Goal: Feedback & Contribution: Submit feedback/report problem

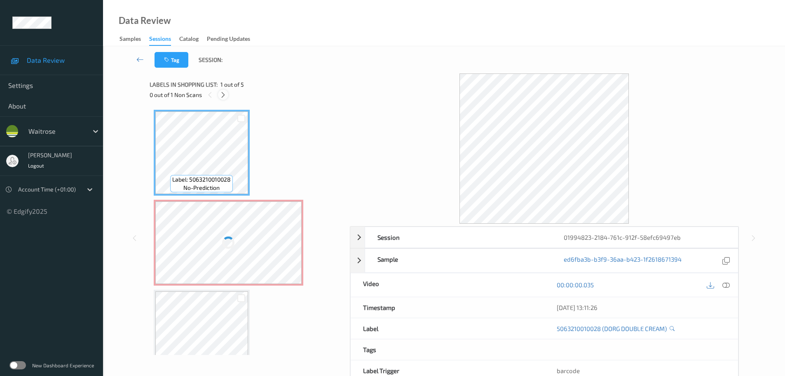
click at [224, 100] on div "Labels in shopping list: 1 out of 5 0 out of 1 Non Scans" at bounding box center [247, 89] width 195 height 32
click at [225, 99] on div at bounding box center [223, 94] width 10 height 10
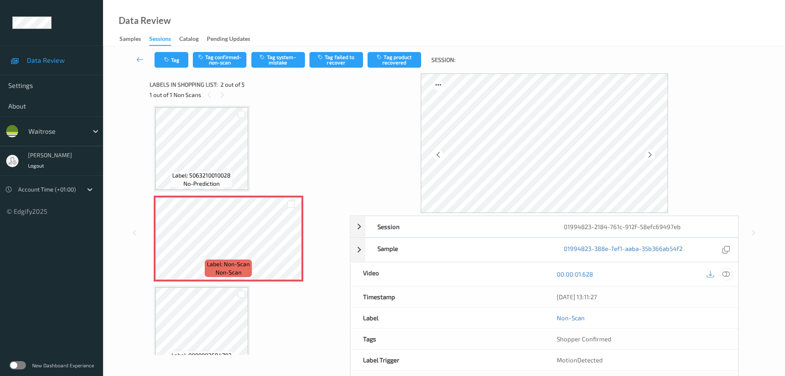
click at [722, 284] on div "00:00:01.628" at bounding box center [642, 273] width 194 height 23
click at [725, 274] on icon at bounding box center [726, 273] width 7 height 7
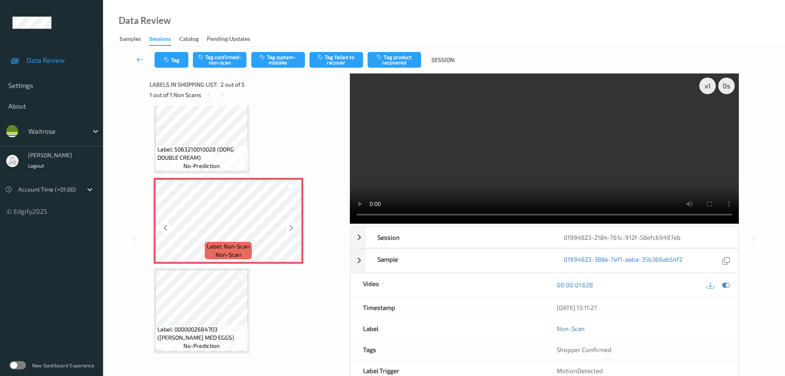
scroll to position [41, 0]
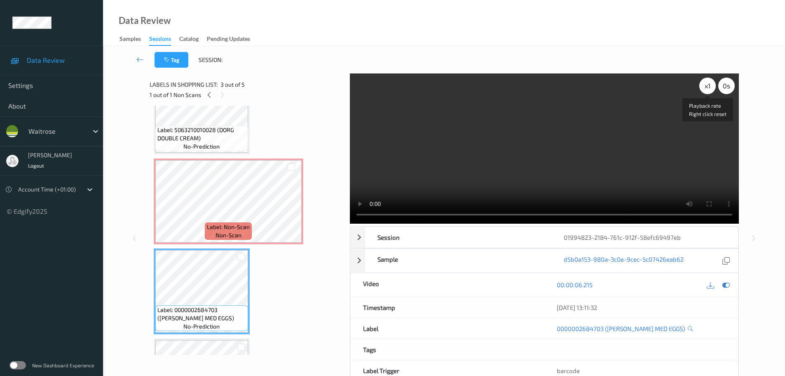
click at [704, 90] on div "x 1" at bounding box center [708, 86] width 16 height 16
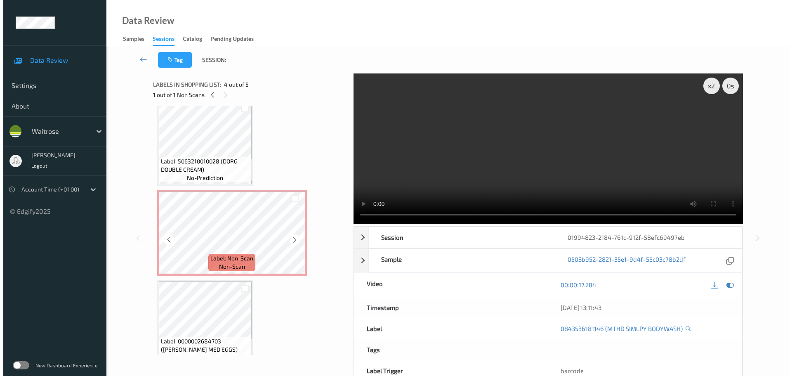
scroll to position [0, 0]
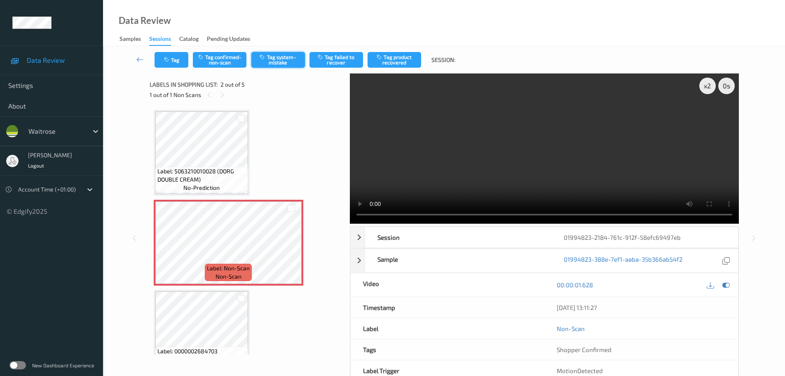
click at [271, 62] on button "Tag system-mistake" at bounding box center [278, 60] width 54 height 16
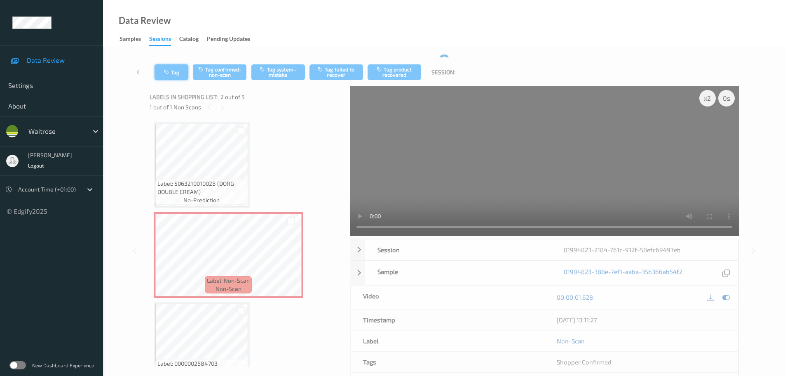
click at [162, 70] on button "Tag" at bounding box center [172, 72] width 34 height 16
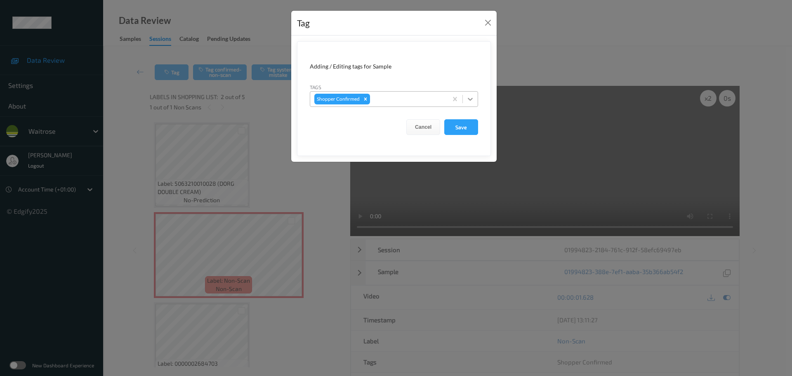
click at [468, 101] on icon at bounding box center [470, 99] width 8 height 8
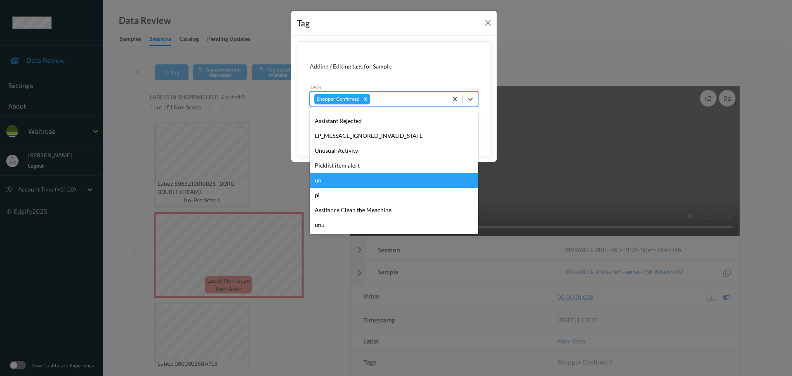
scroll to position [206, 0]
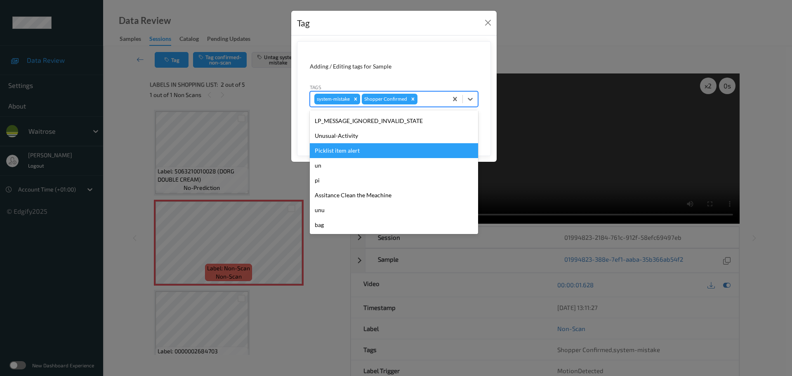
click at [332, 143] on div "Picklist item alert" at bounding box center [394, 150] width 168 height 15
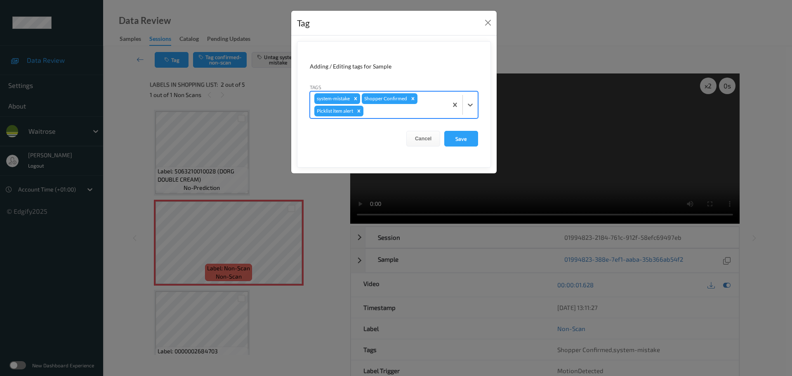
click at [469, 112] on div at bounding box center [462, 105] width 30 height 26
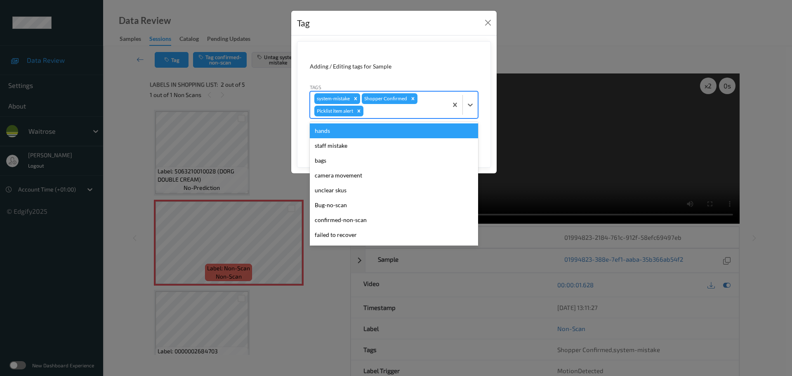
click at [488, 32] on div "Tag" at bounding box center [393, 23] width 205 height 25
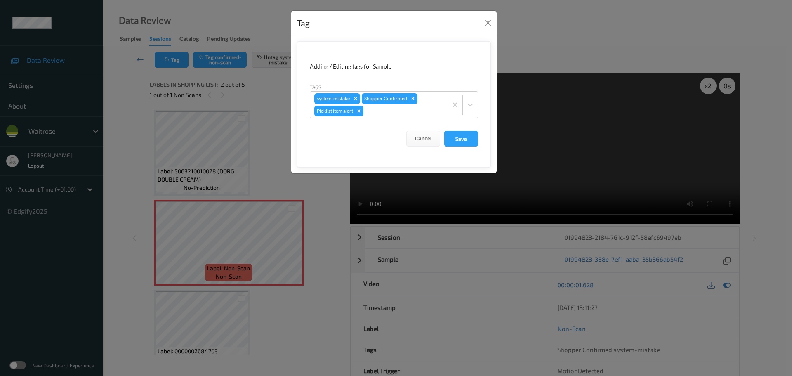
click at [492, 16] on div "Tag" at bounding box center [393, 23] width 205 height 25
click at [485, 19] on button "Close" at bounding box center [488, 23] width 12 height 12
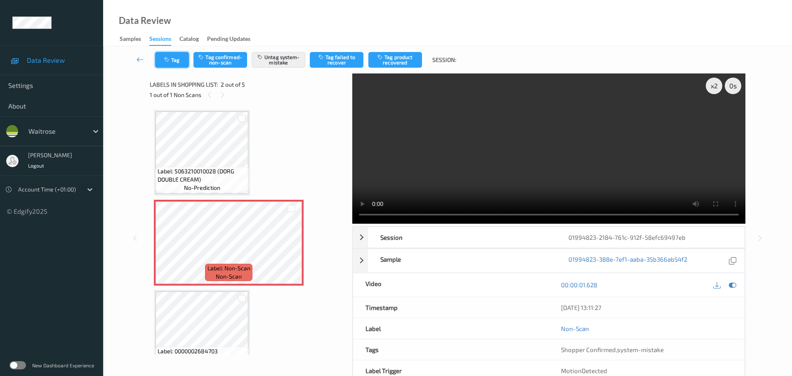
click at [160, 56] on button "Tag" at bounding box center [172, 60] width 34 height 16
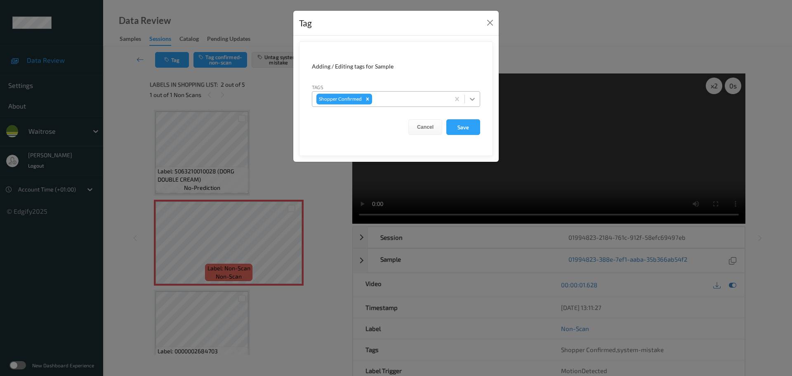
click at [475, 101] on icon at bounding box center [472, 99] width 8 height 8
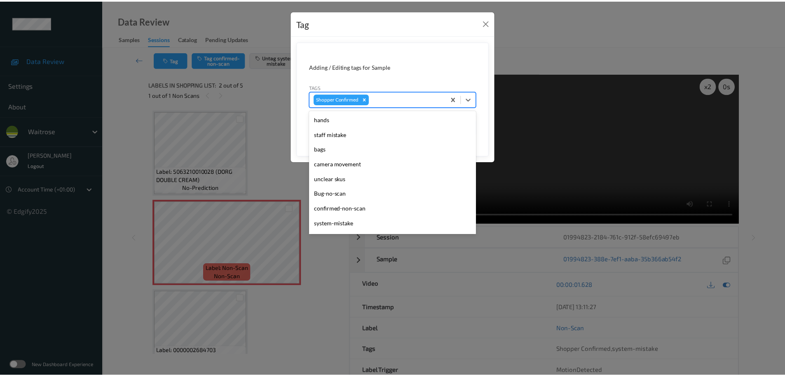
scroll to position [221, 0]
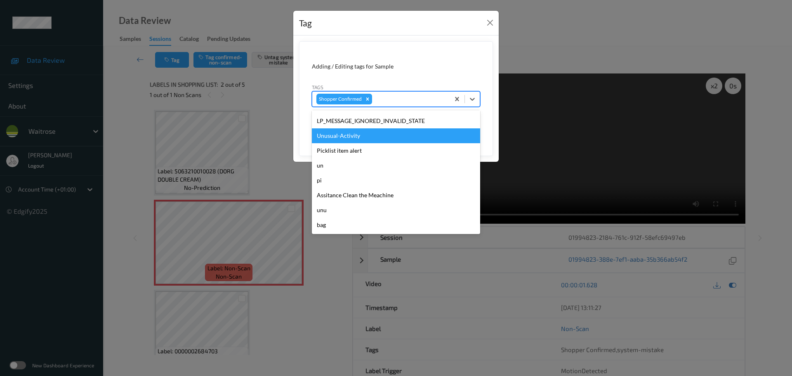
click at [324, 138] on div "Unusual-Activity" at bounding box center [396, 135] width 168 height 15
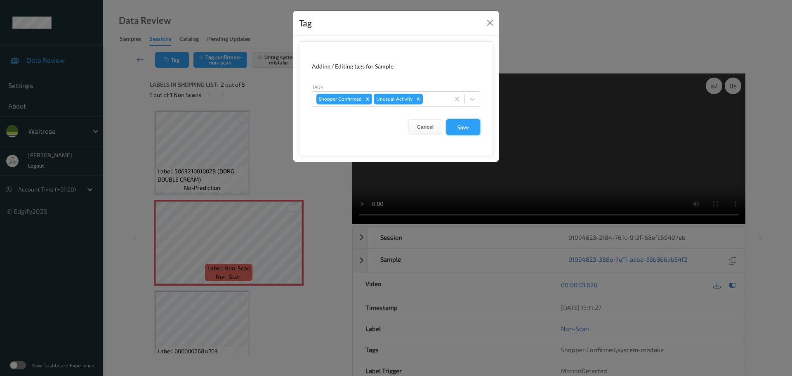
click at [454, 128] on button "Save" at bounding box center [463, 127] width 34 height 16
click at [458, 126] on button "Save" at bounding box center [463, 127] width 34 height 16
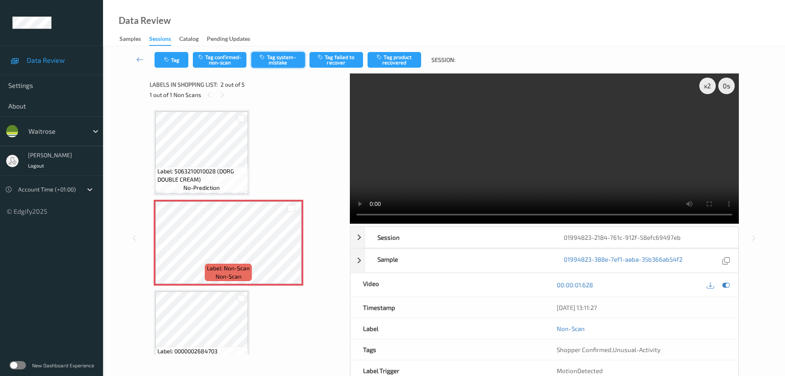
click at [289, 62] on button "Tag system-mistake" at bounding box center [278, 60] width 54 height 16
